Goal: Information Seeking & Learning: Get advice/opinions

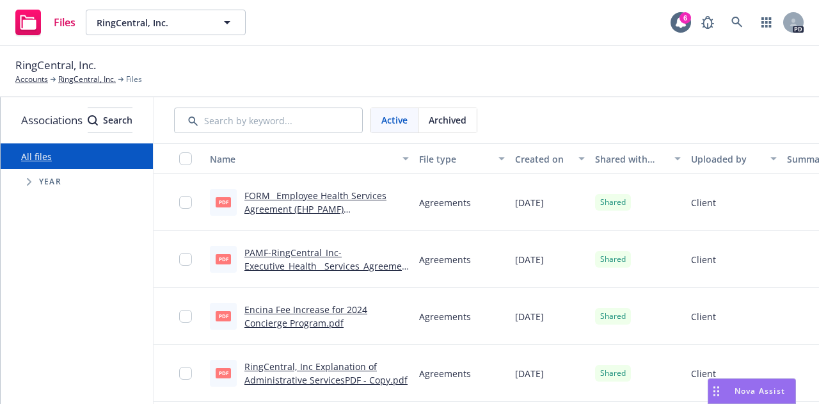
click at [739, 390] on span "Nova Assist" at bounding box center [759, 390] width 51 height 11
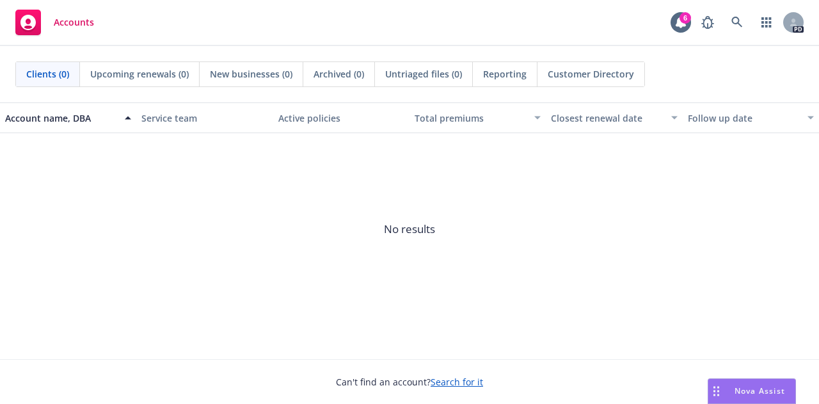
click at [733, 393] on div "Nova Assist" at bounding box center [759, 390] width 71 height 11
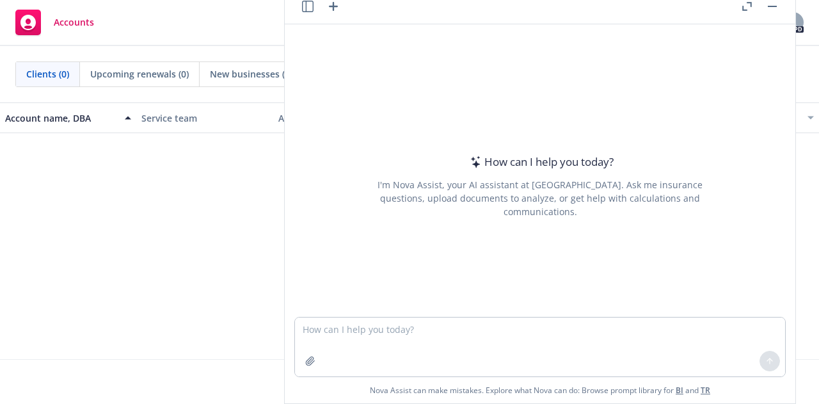
click at [708, 378] on button "Nova Assist" at bounding box center [752, 391] width 88 height 26
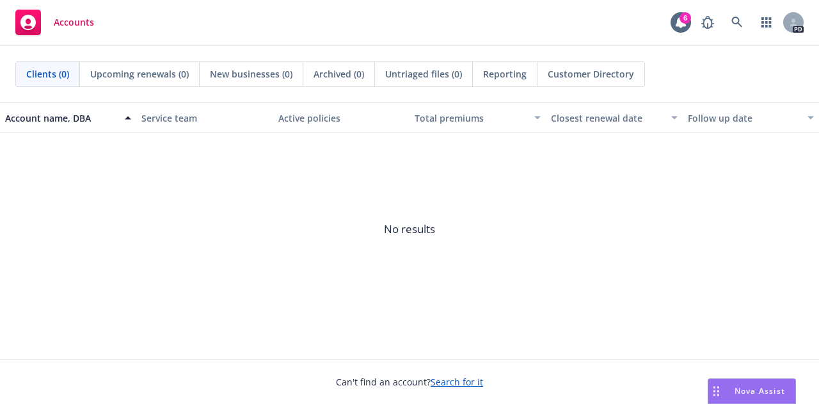
click at [754, 393] on span "Nova Assist" at bounding box center [759, 390] width 51 height 11
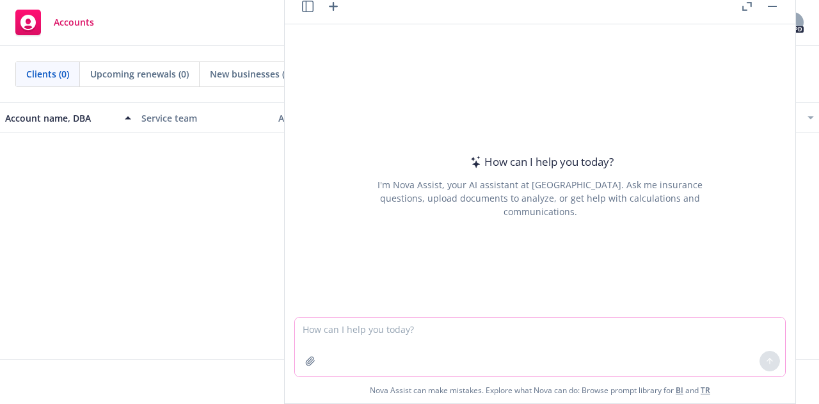
click at [605, 360] on textarea at bounding box center [540, 346] width 490 height 59
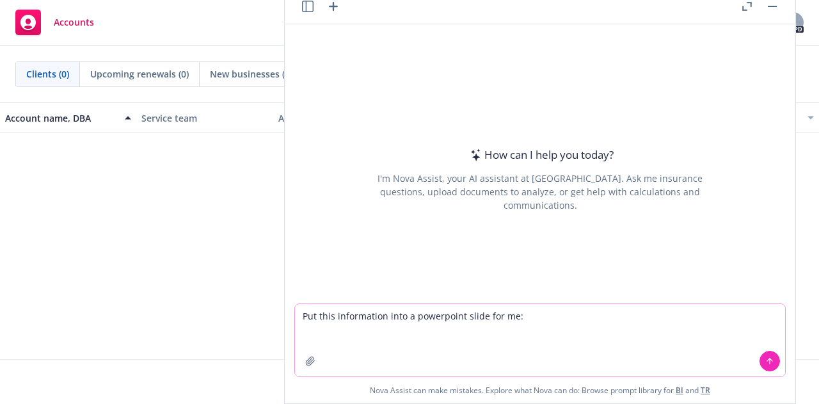
paste textarea "________________________________________ Plan Overview • Carrier: Canada Life •…"
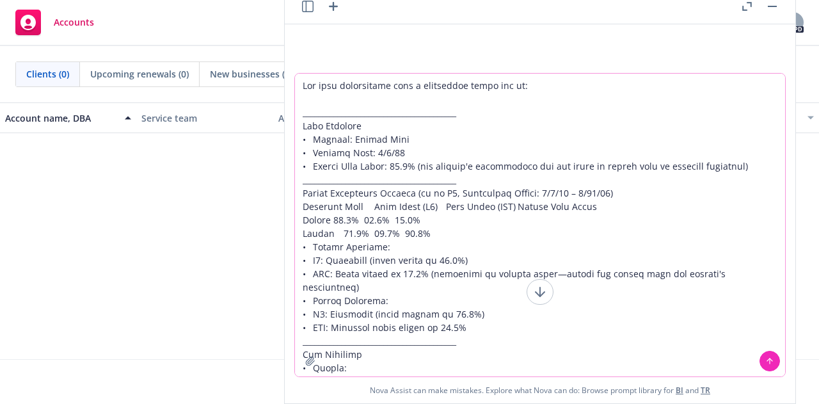
type textarea "Put this information into a powerpoint slide for me: __________________________…"
click at [770, 363] on icon at bounding box center [770, 360] width 0 height 5
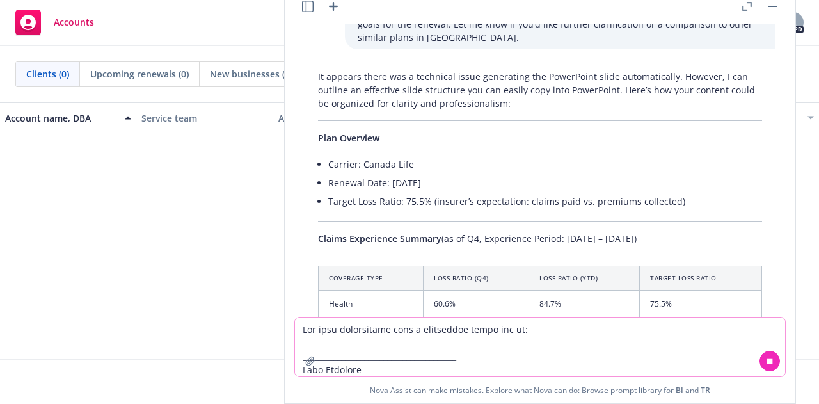
scroll to position [614, 0]
click at [585, 270] on th "Loss Ratio (YTD)" at bounding box center [584, 278] width 111 height 24
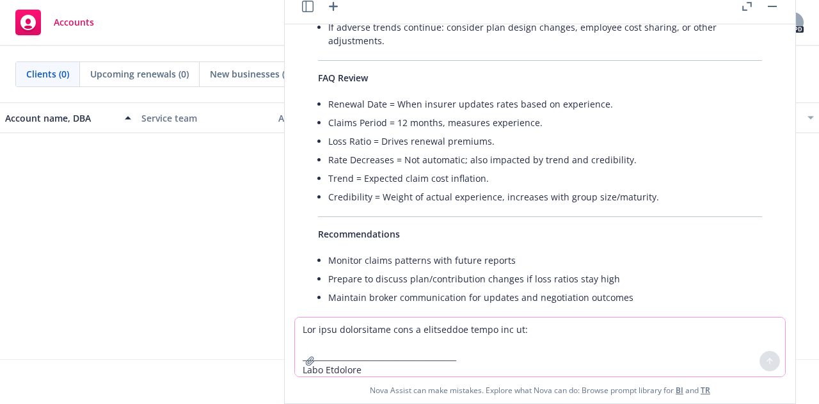
scroll to position [1347, 0]
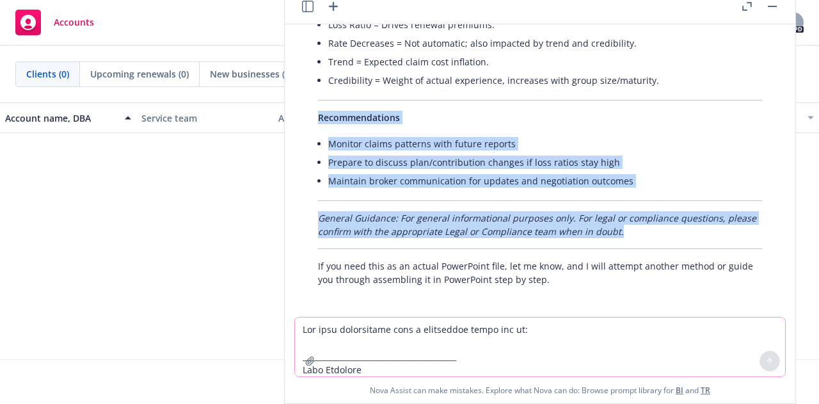
drag, startPoint x: 614, startPoint y: 228, endPoint x: 310, endPoint y: 123, distance: 321.5
copy div "Recommendations Monitor claims patterns with future reports Prepare to discuss …"
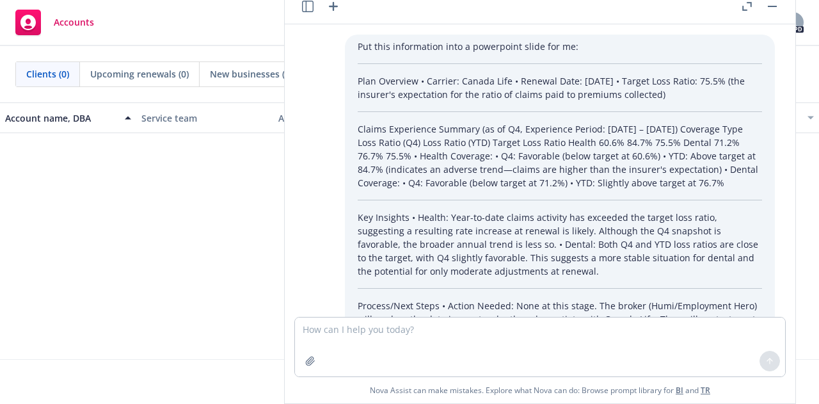
scroll to position [1347, 0]
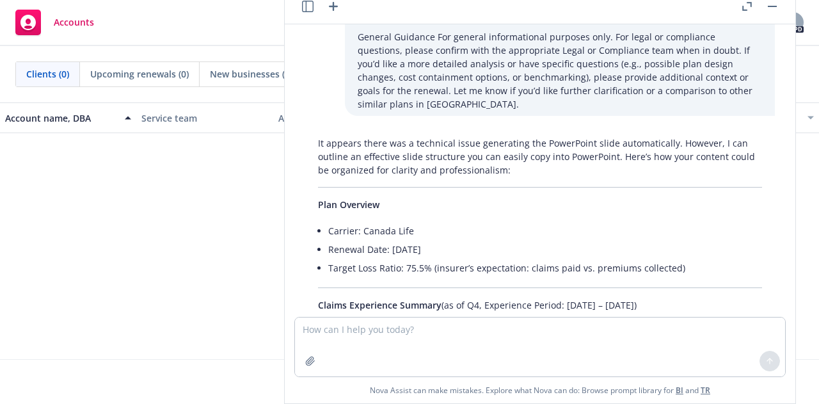
scroll to position [529, 0]
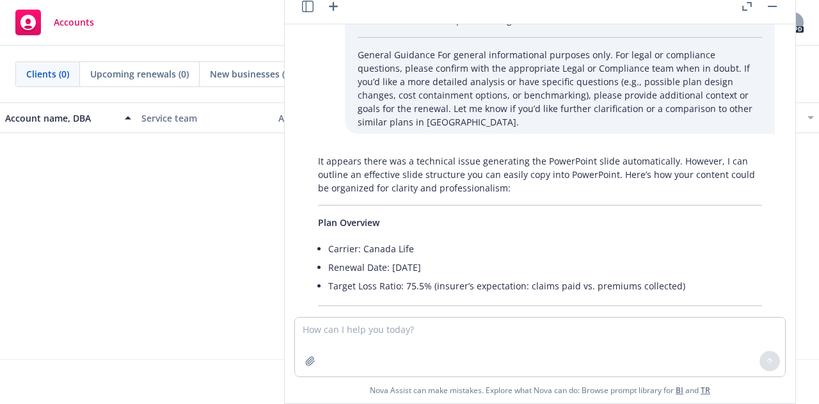
click at [773, 2] on button "button" at bounding box center [772, 6] width 15 height 15
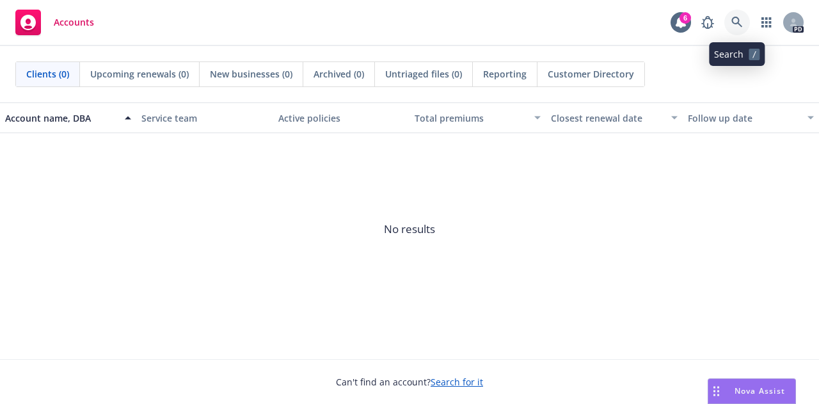
click at [741, 17] on icon at bounding box center [737, 23] width 12 height 12
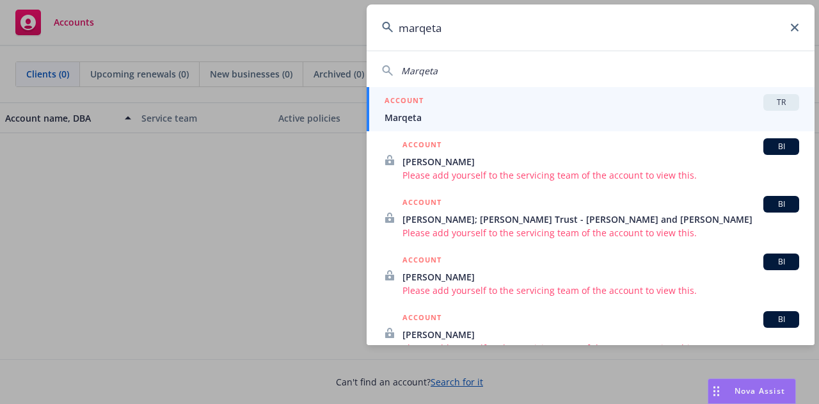
type input "marqeta"
click at [425, 114] on span "Marqeta" at bounding box center [592, 117] width 415 height 13
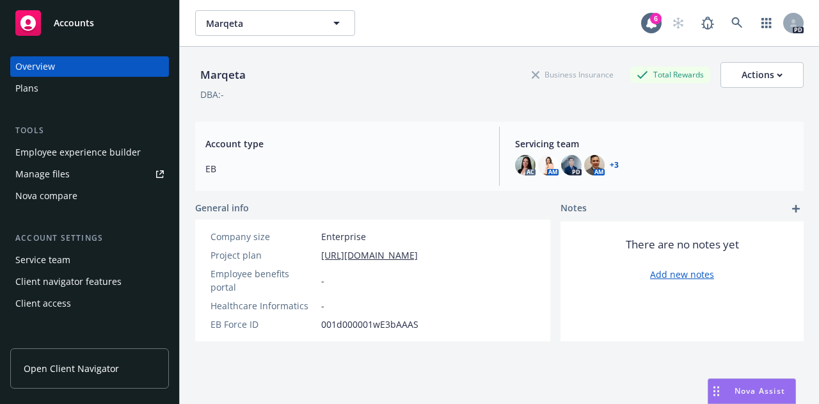
click at [38, 176] on div "Manage files" at bounding box center [42, 174] width 54 height 20
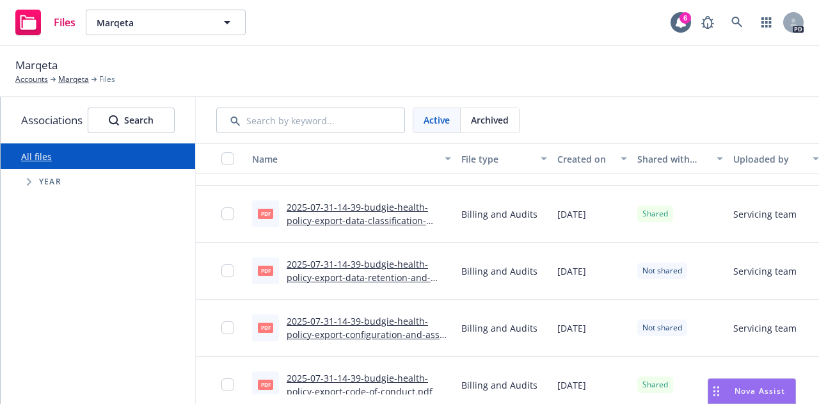
scroll to position [1173, 0]
click at [26, 180] on span "Tree Example" at bounding box center [29, 181] width 20 height 20
click at [78, 347] on span "2025" at bounding box center [83, 351] width 20 height 13
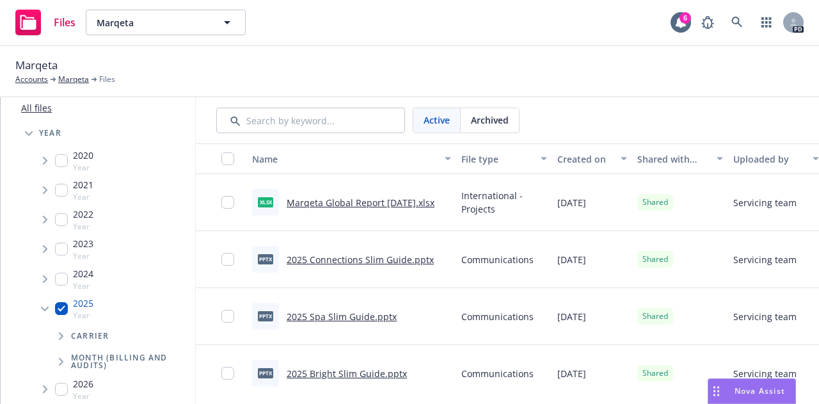
click at [374, 201] on link "Marqeta Global Report 8.19.2025.xlsx" at bounding box center [361, 202] width 148 height 12
click at [733, 383] on div "Nova Assist" at bounding box center [751, 391] width 87 height 24
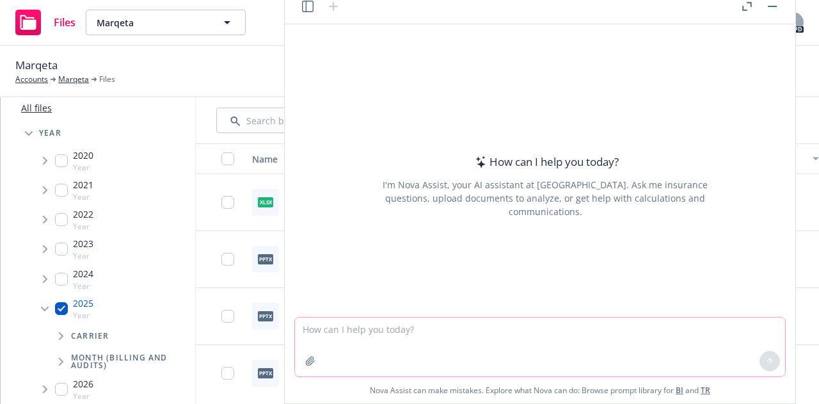
click at [601, 335] on textarea at bounding box center [540, 346] width 490 height 59
type textarea "What are common Lifestyle Account limits in [GEOGRAPHIC_DATA]"
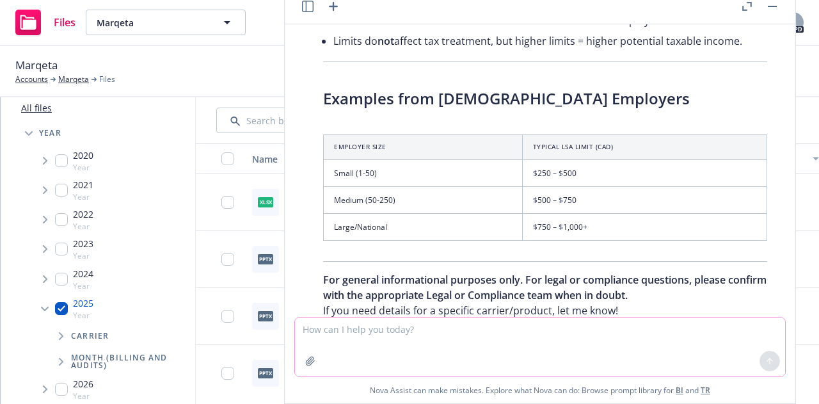
scroll to position [637, 0]
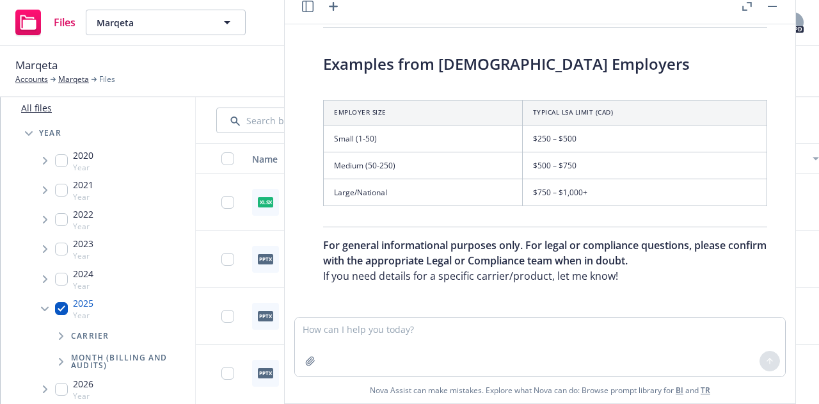
click at [411, 338] on textarea at bounding box center [540, 346] width 490 height 59
type textarea "same question but for poland"
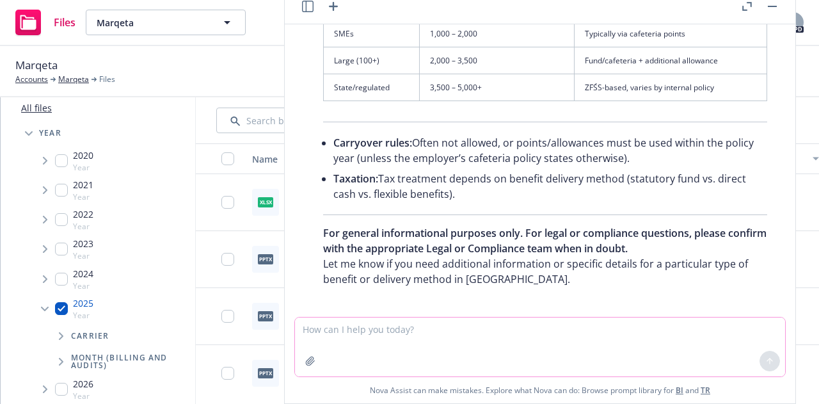
scroll to position [1685, 0]
type textarea "same question now for [GEOGRAPHIC_DATA]"
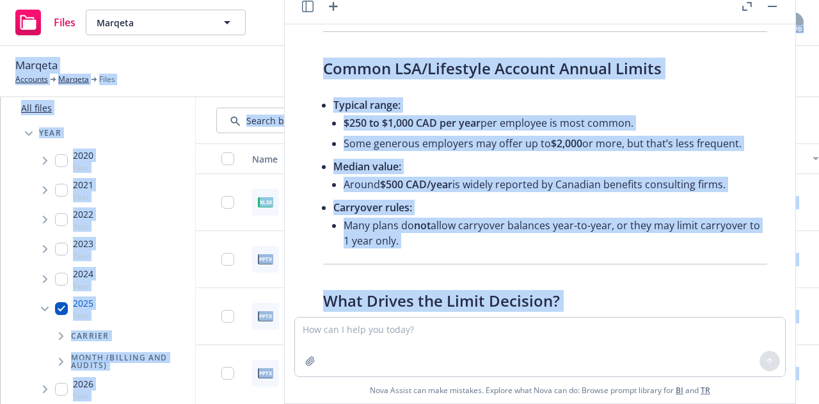
scroll to position [0, 0]
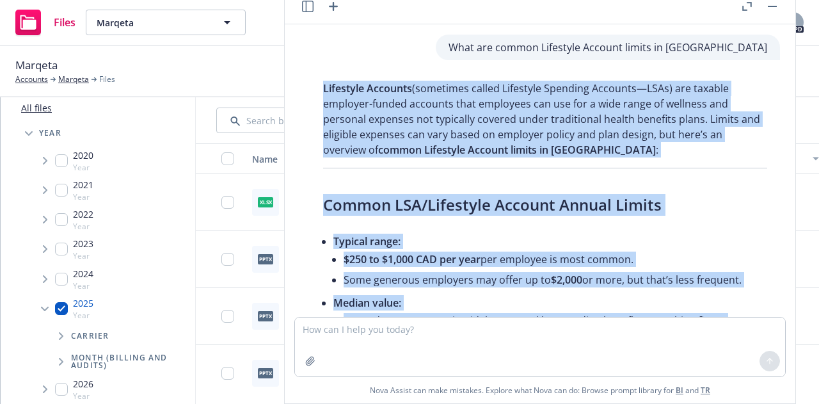
drag, startPoint x: 553, startPoint y: 206, endPoint x: 324, endPoint y: 89, distance: 256.7
click at [324, 89] on div "What are common Lifestyle Account limits in canada Lifestyle Accounts (sometime…" at bounding box center [540, 170] width 500 height 292
copy div "Lifestyle Accounts (sometimes called Lifestyle Spending Accounts—LSAs) are taxa…"
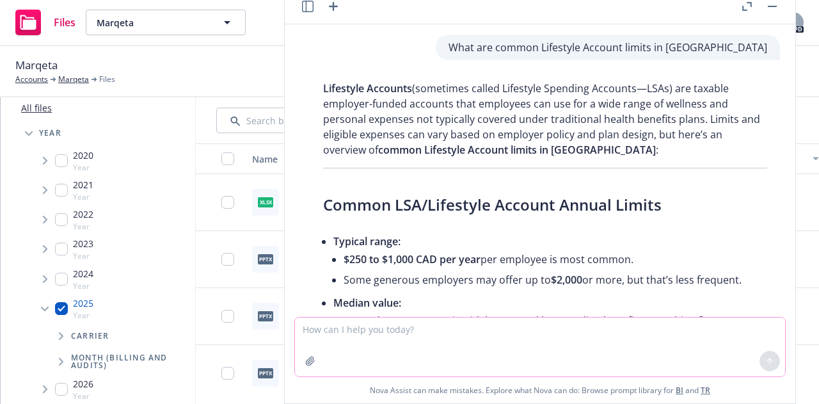
click at [441, 358] on textarea at bounding box center [540, 346] width 490 height 59
click at [774, 10] on button "button" at bounding box center [772, 6] width 15 height 15
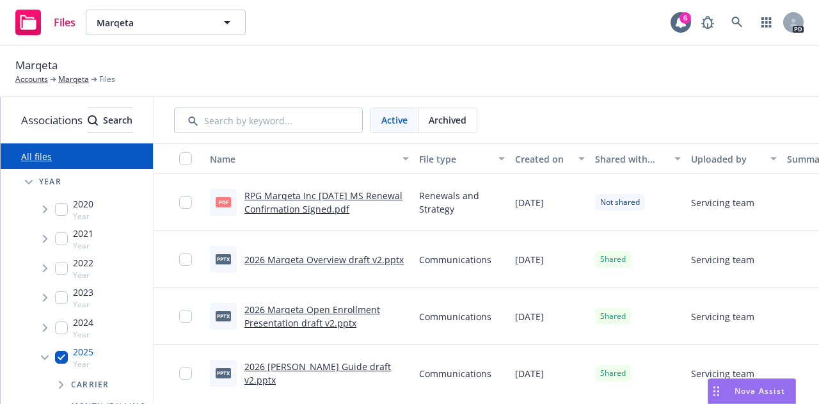
scroll to position [2583, 0]
